Goal: Submit feedback/report problem

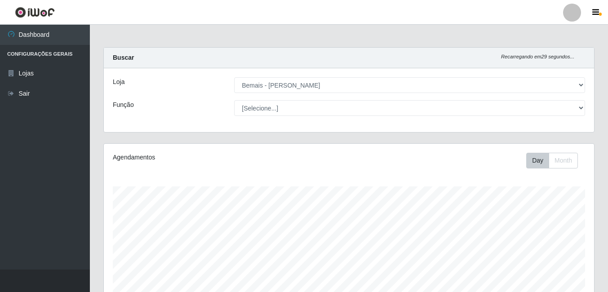
select select "230"
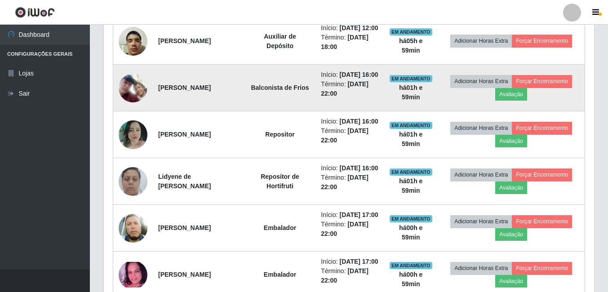
scroll to position [426, 0]
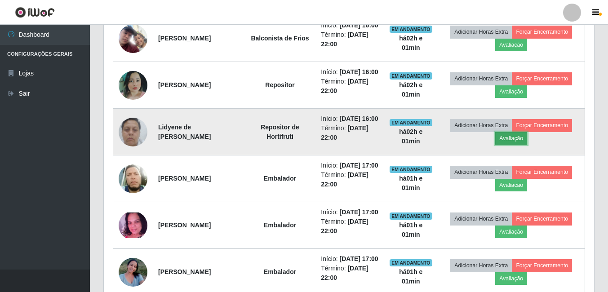
click at [516, 145] on button "Avaliação" at bounding box center [511, 138] width 32 height 13
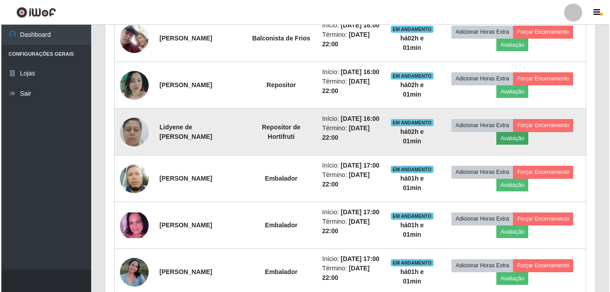
scroll to position [187, 486]
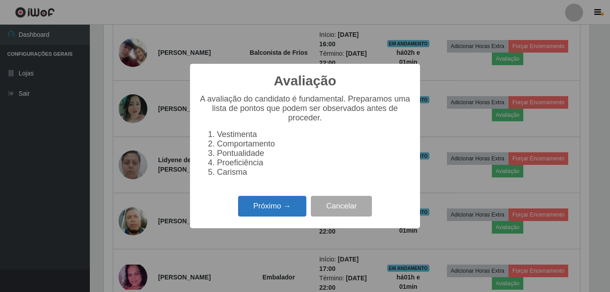
click at [250, 209] on button "Próximo →" at bounding box center [272, 206] width 68 height 21
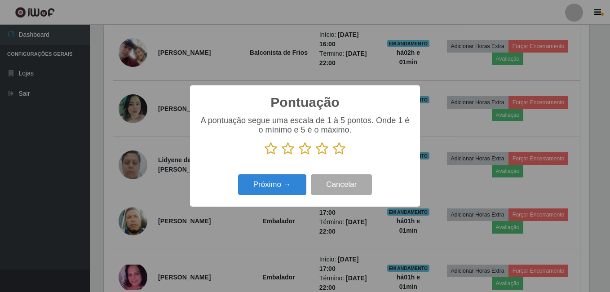
scroll to position [449348, 449048]
drag, startPoint x: 337, startPoint y: 149, endPoint x: 303, endPoint y: 172, distance: 41.4
click at [337, 150] on icon at bounding box center [339, 148] width 13 height 13
click at [333, 156] on input "radio" at bounding box center [333, 156] width 0 height 0
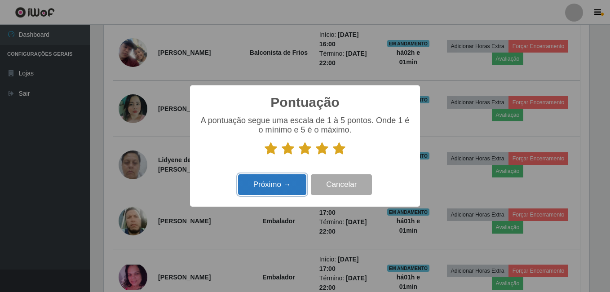
click at [286, 187] on button "Próximo →" at bounding box center [272, 184] width 68 height 21
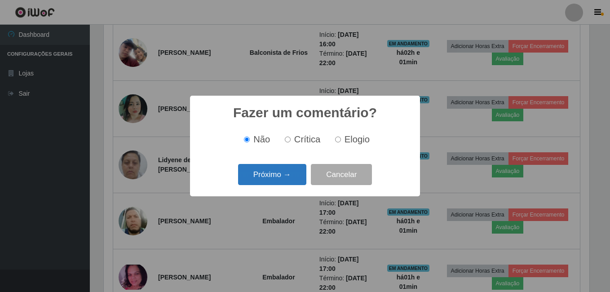
click at [286, 178] on button "Próximo →" at bounding box center [272, 174] width 68 height 21
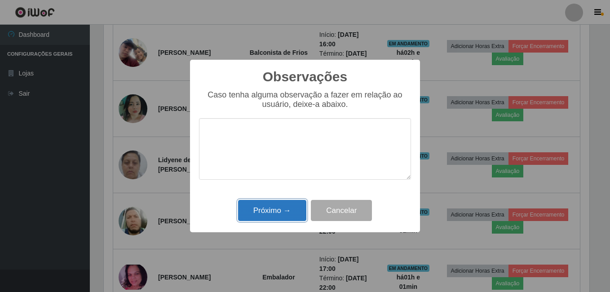
click at [283, 207] on button "Próximo →" at bounding box center [272, 210] width 68 height 21
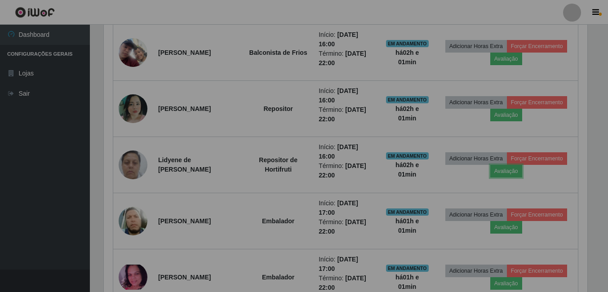
scroll to position [187, 490]
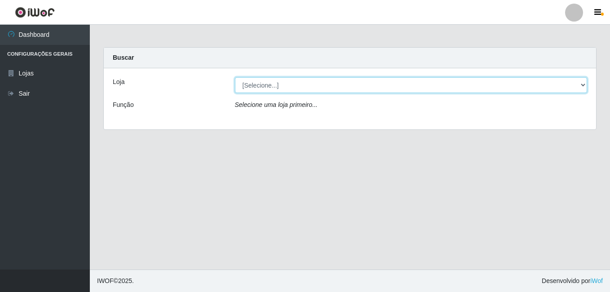
click at [290, 85] on select "[Selecione...] Bemais - Ruy Carneiro" at bounding box center [411, 85] width 353 height 16
select select "230"
click at [235, 77] on select "[Selecione...] Bemais - Ruy Carneiro" at bounding box center [411, 85] width 353 height 16
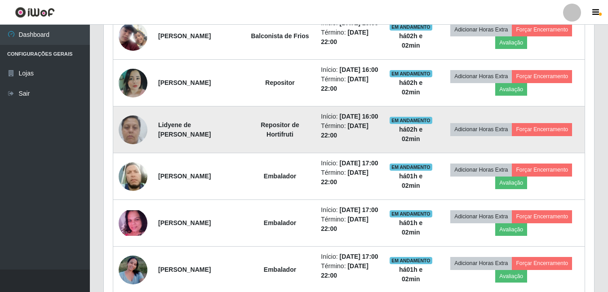
scroll to position [426, 0]
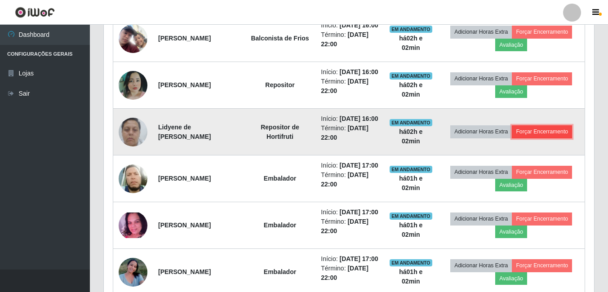
click at [534, 138] on button "Forçar Encerramento" at bounding box center [542, 131] width 60 height 13
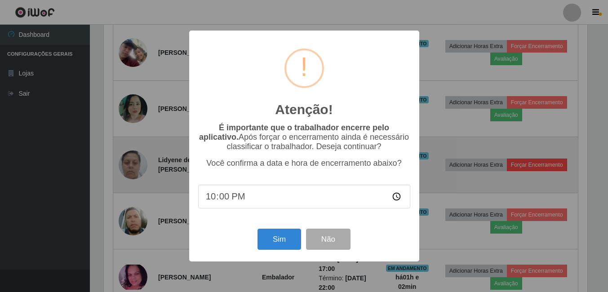
scroll to position [187, 486]
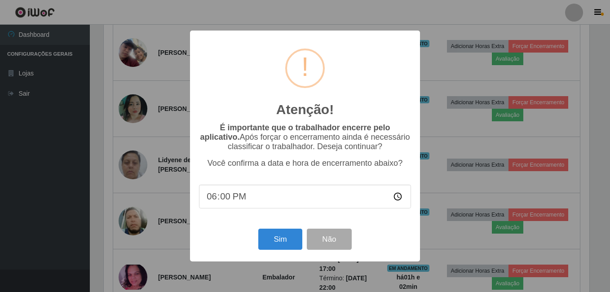
type input "18:02"
click at [279, 243] on button "Sim" at bounding box center [280, 239] width 44 height 21
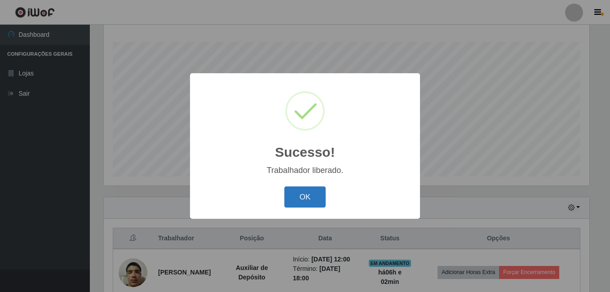
click at [294, 199] on button "OK" at bounding box center [306, 197] width 42 height 21
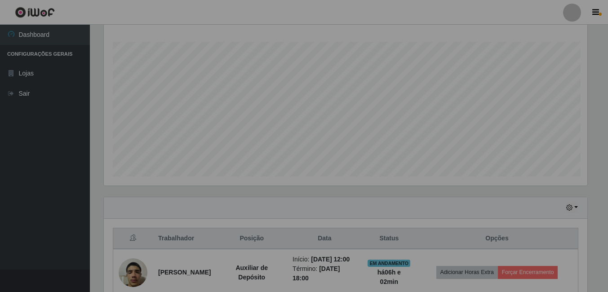
scroll to position [187, 490]
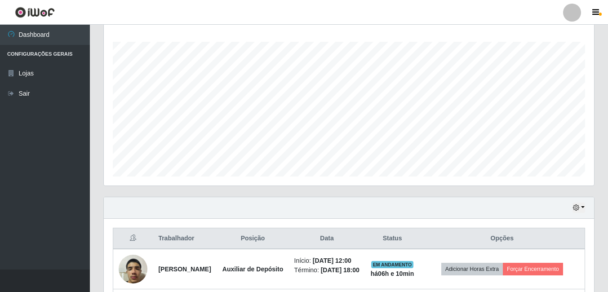
click at [53, 230] on ul "Dashboard Configurações Gerais Lojas Sair" at bounding box center [45, 147] width 90 height 245
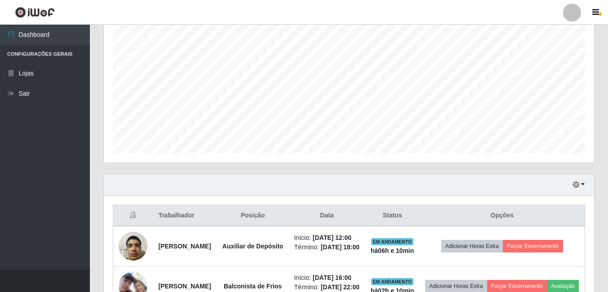
scroll to position [370, 0]
